Goal: Check status: Check status

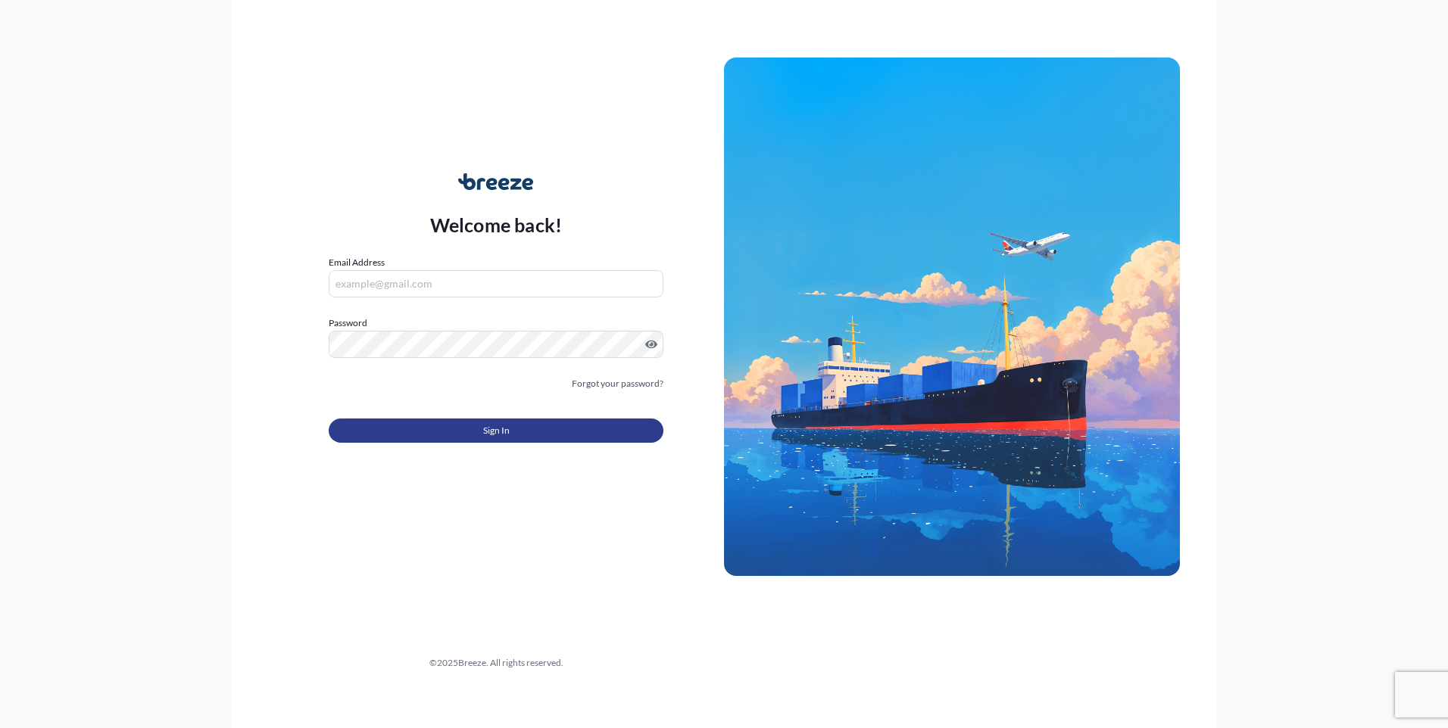
type input "[EMAIL_ADDRESS][DOMAIN_NAME]"
click at [482, 432] on button "Sign In" at bounding box center [496, 431] width 335 height 24
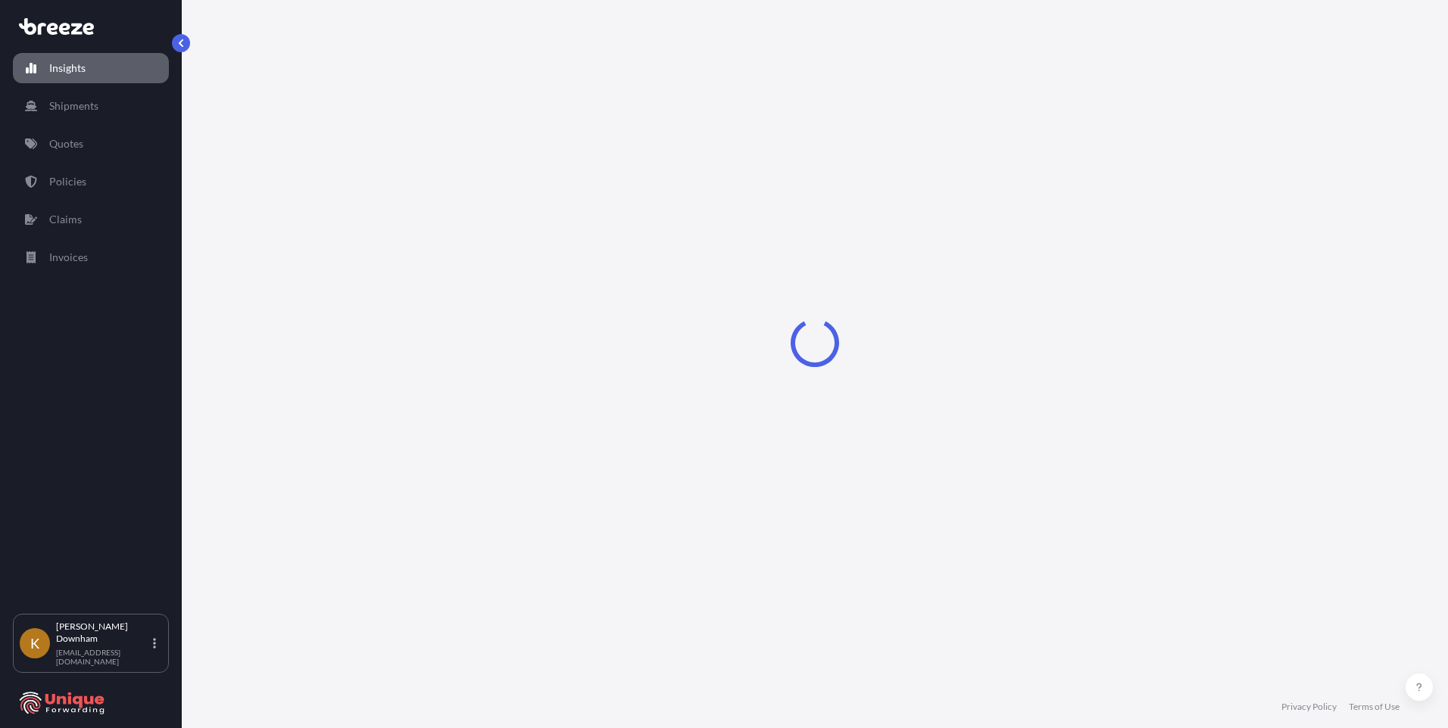
select select "2025"
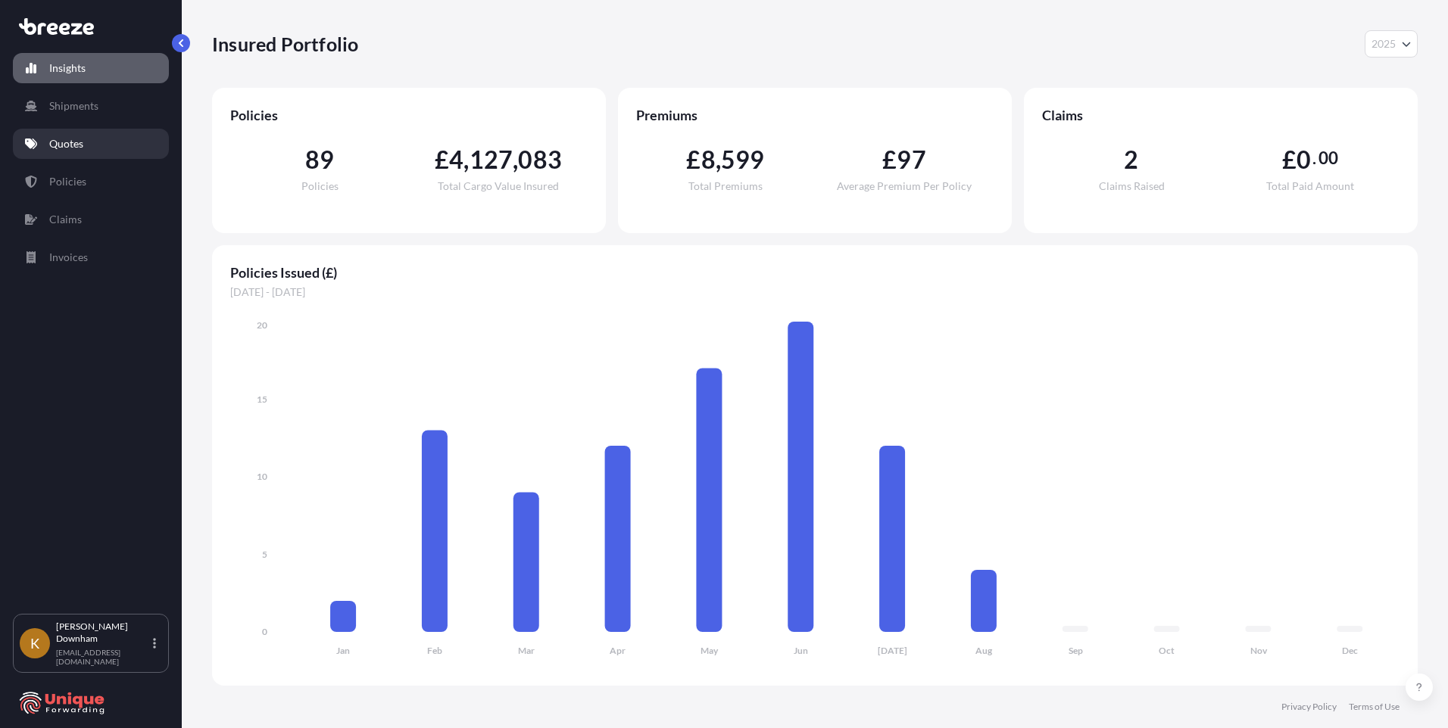
click at [74, 148] on p "Quotes" at bounding box center [66, 143] width 34 height 15
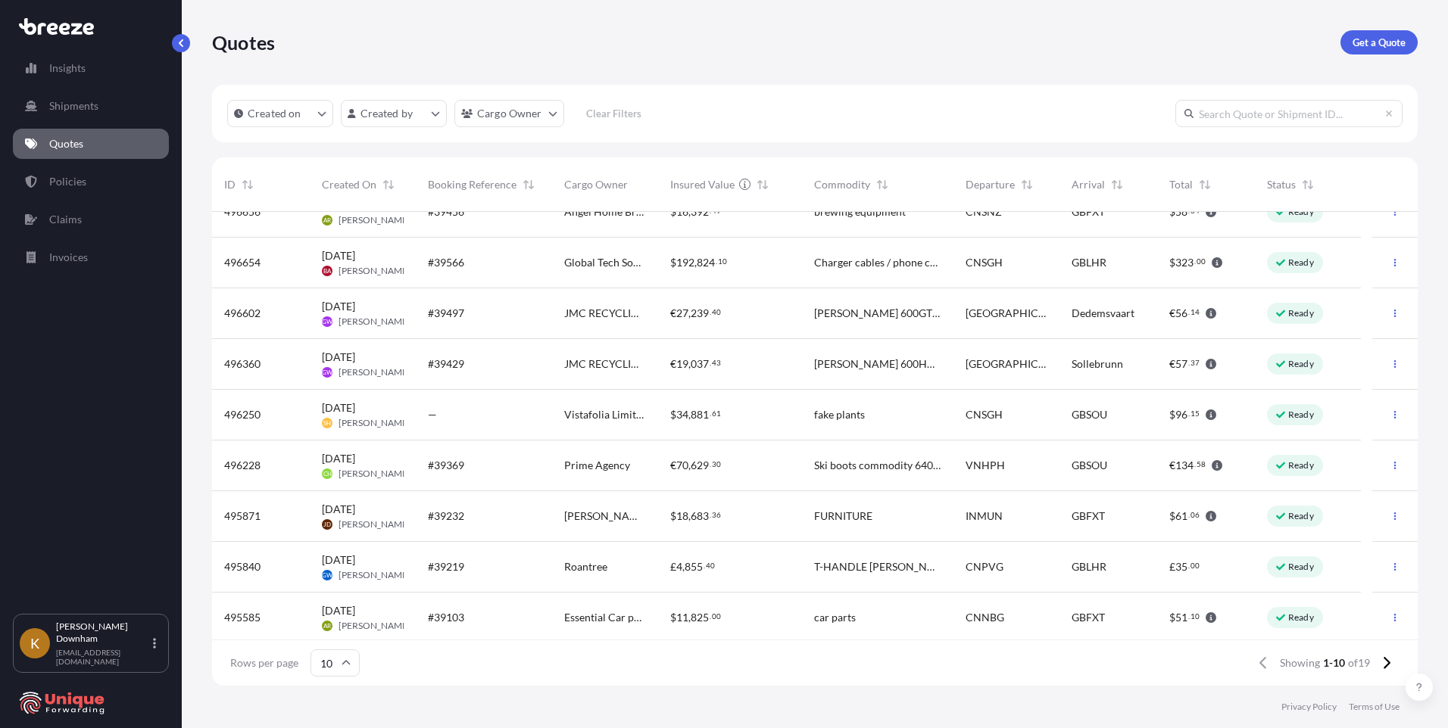
scroll to position [79, 0]
click at [1387, 665] on icon at bounding box center [1386, 663] width 7 height 12
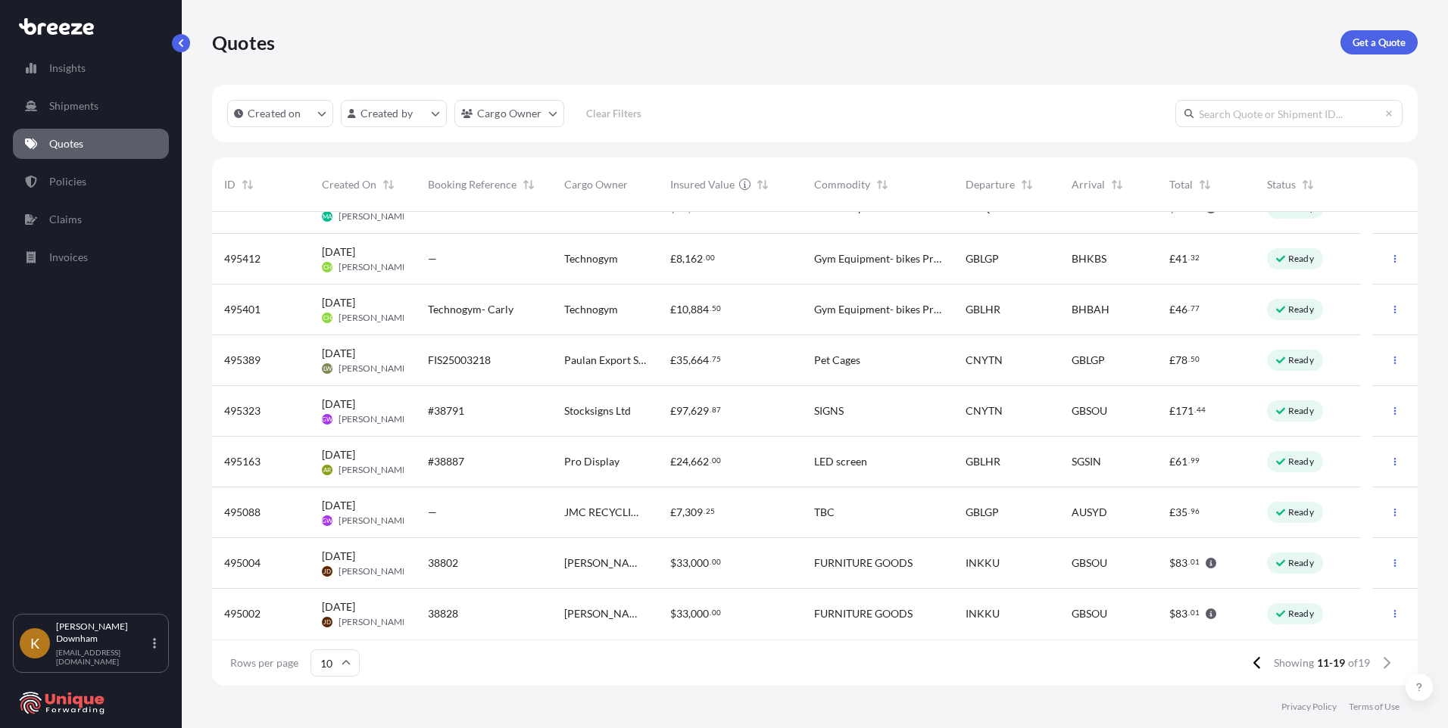
scroll to position [0, 0]
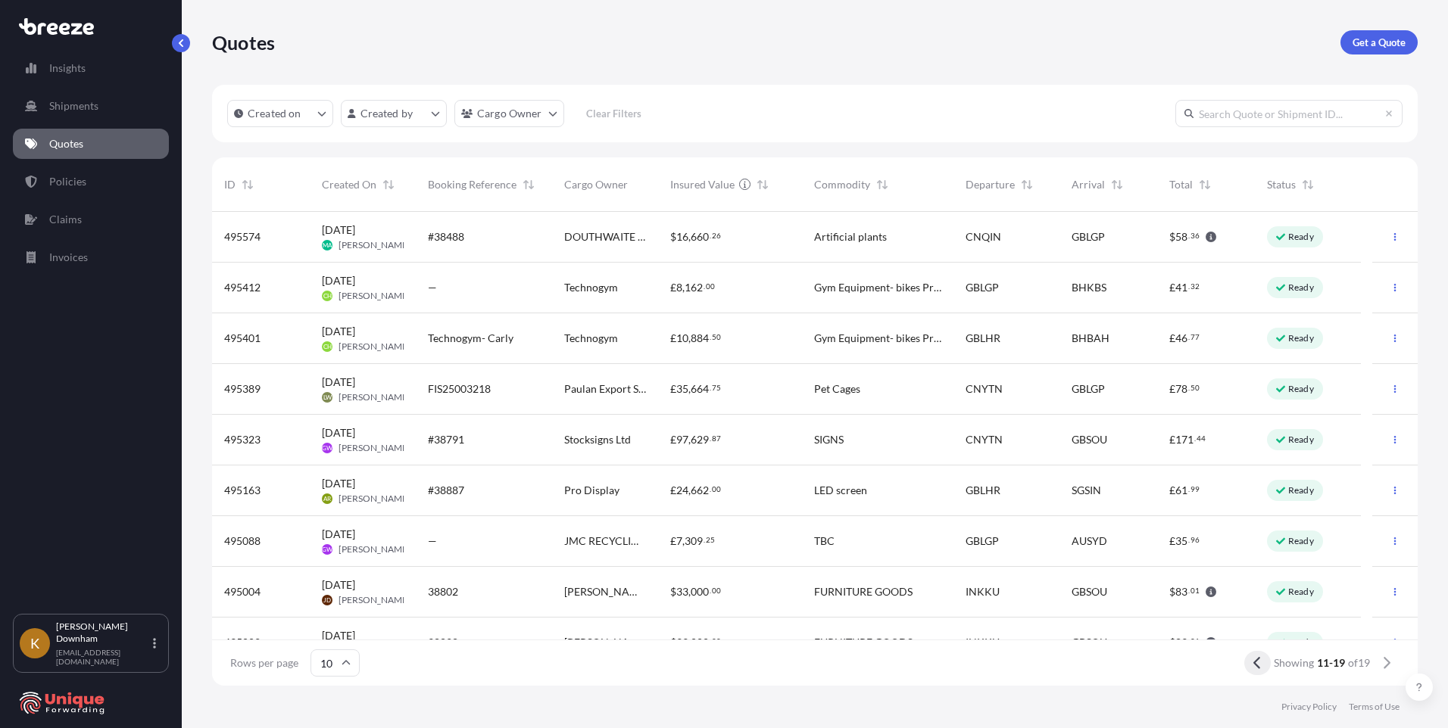
click at [1244, 664] on button at bounding box center [1257, 663] width 26 height 24
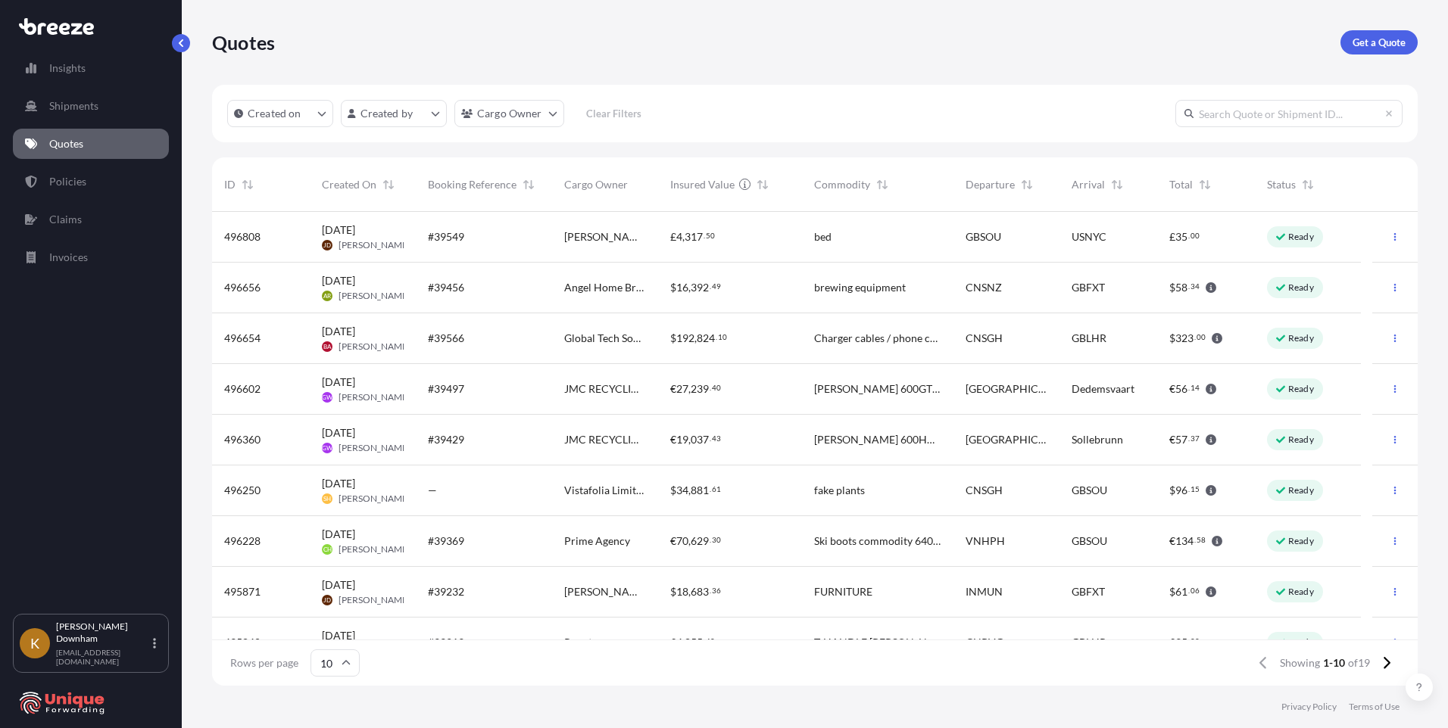
scroll to position [79, 0]
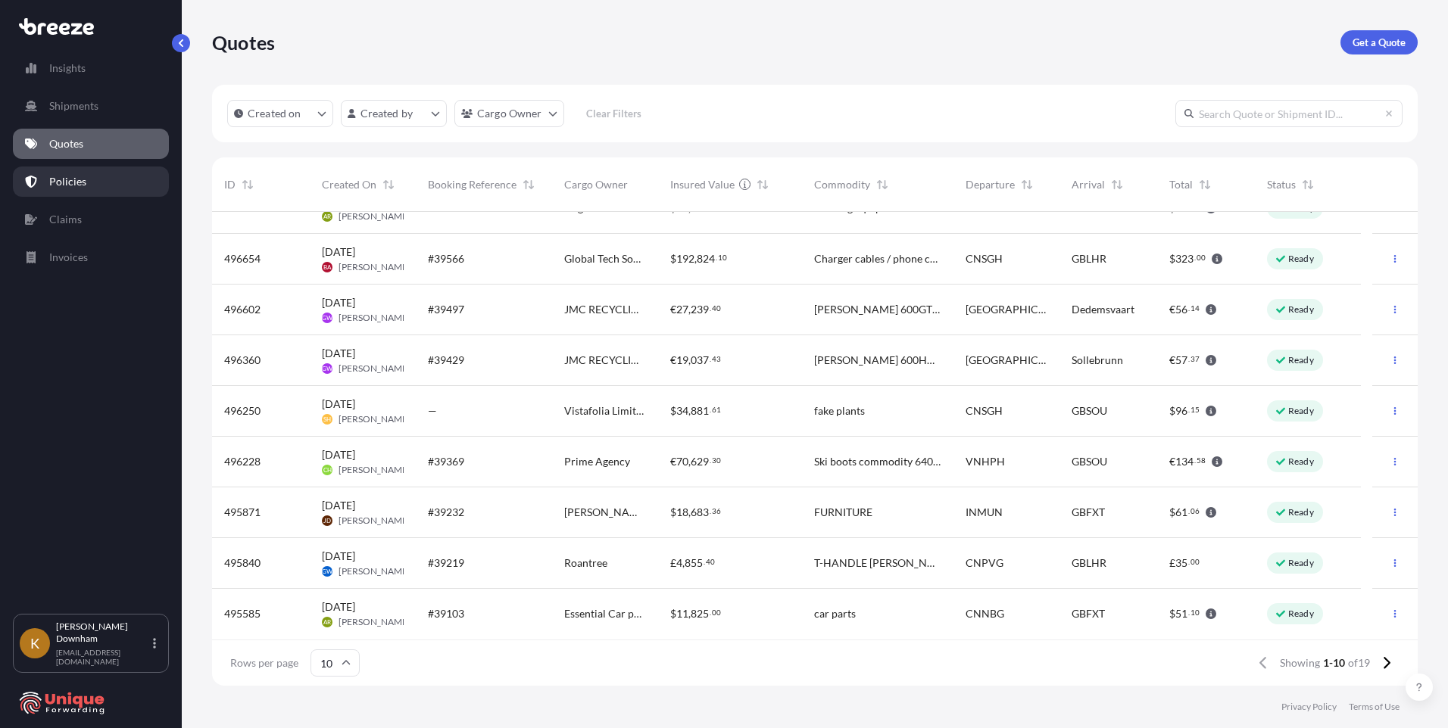
click at [64, 180] on p "Policies" at bounding box center [67, 181] width 37 height 15
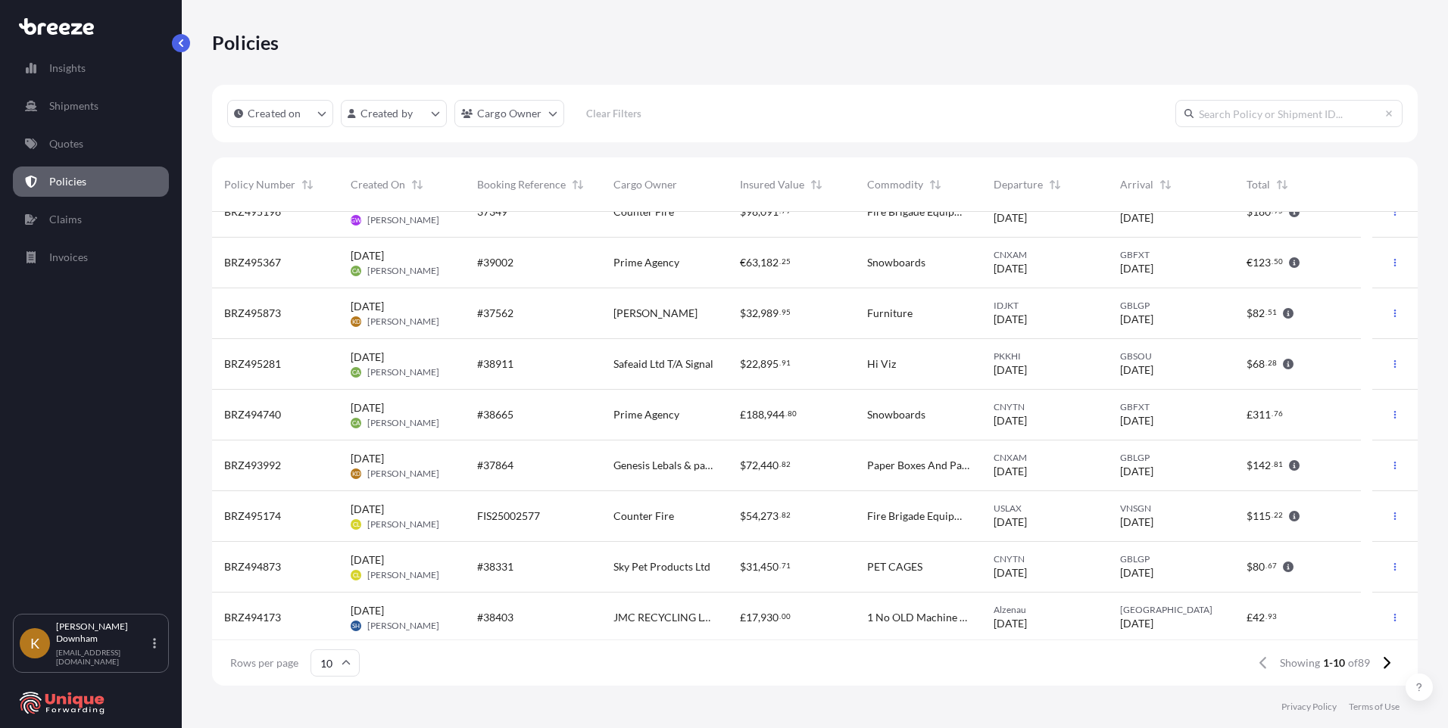
scroll to position [79, 0]
click at [1382, 665] on icon at bounding box center [1386, 663] width 8 height 14
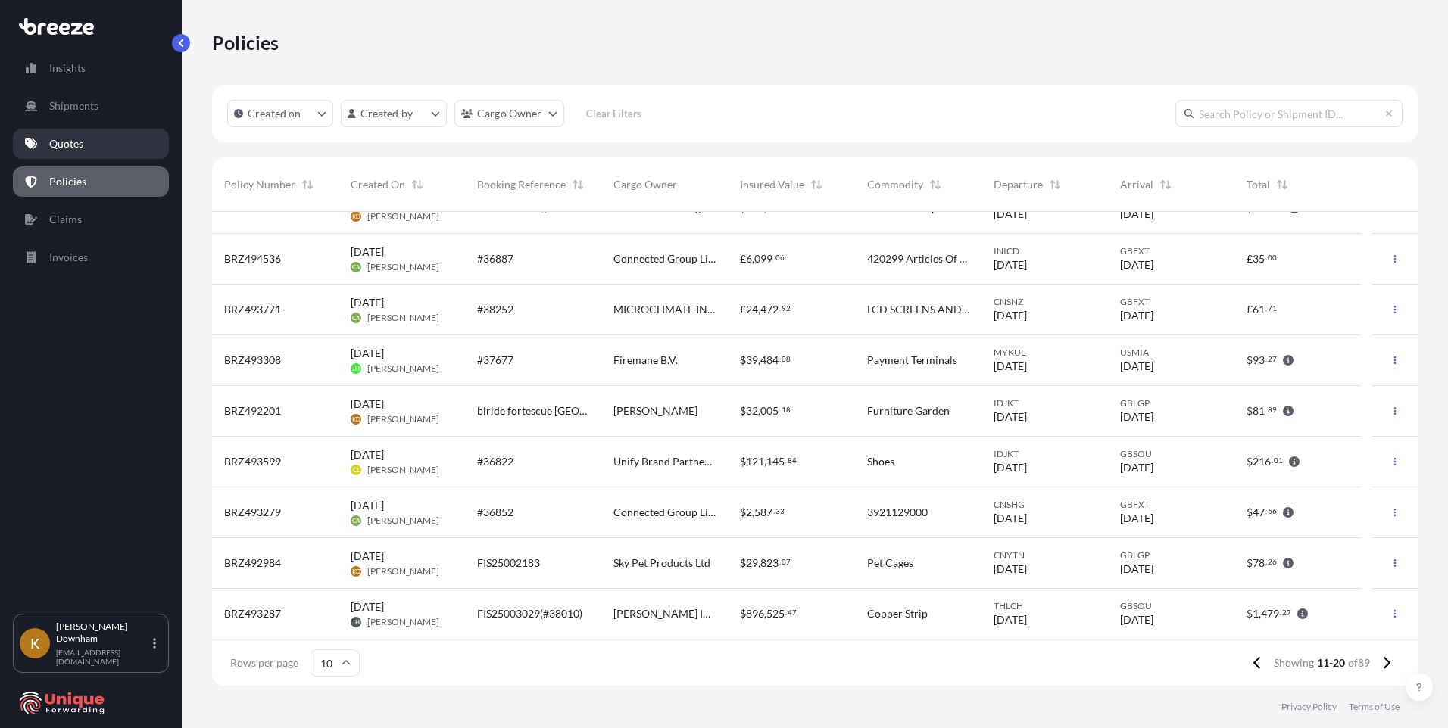
click at [68, 154] on link "Quotes" at bounding box center [91, 144] width 156 height 30
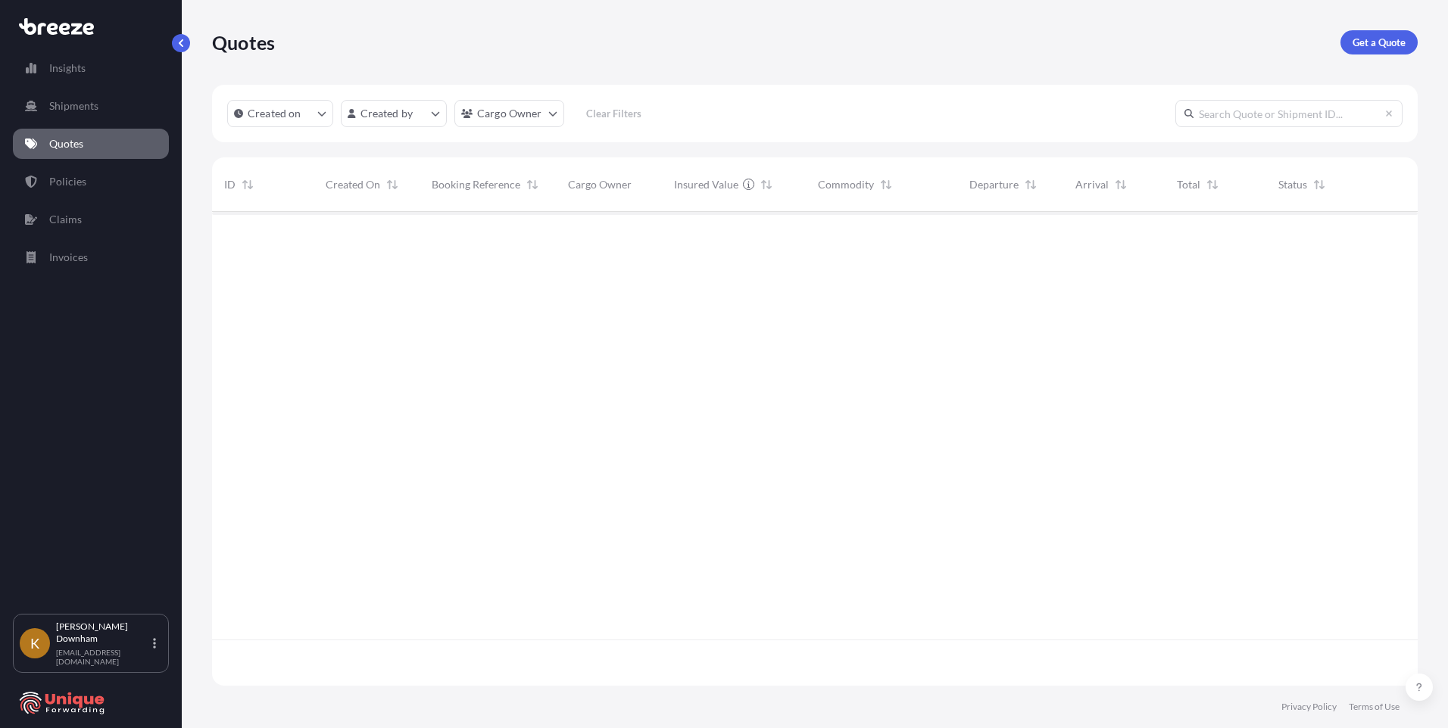
scroll to position [471, 1194]
